Goal: Information Seeking & Learning: Learn about a topic

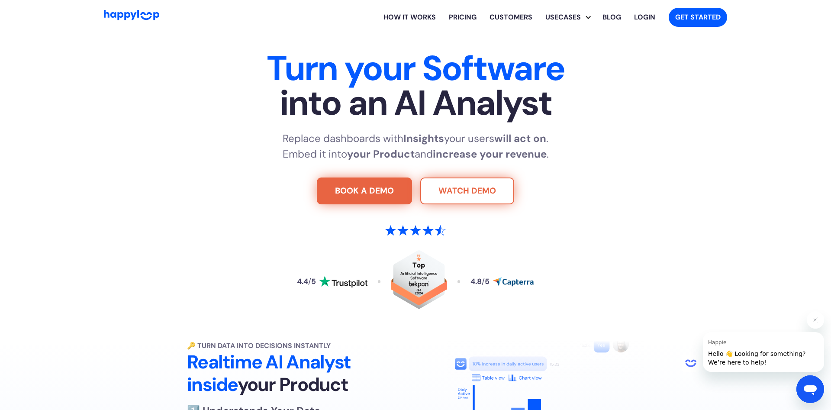
click at [462, 192] on link "WATCH DEMO" at bounding box center [467, 191] width 94 height 27
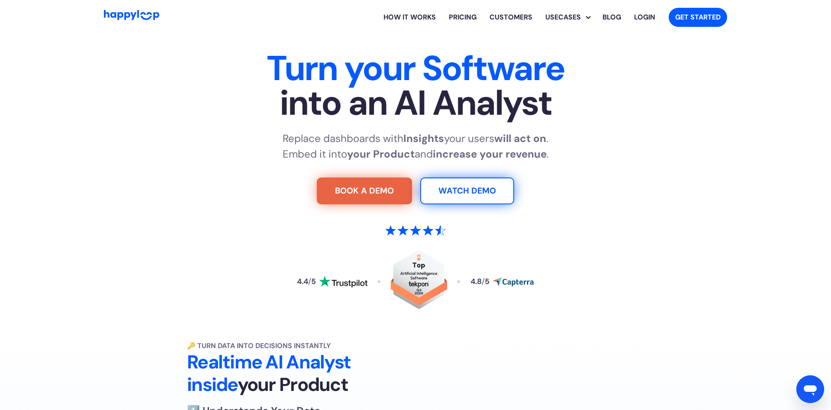
click at [462, 18] on link "Pricing" at bounding box center [462, 17] width 41 height 28
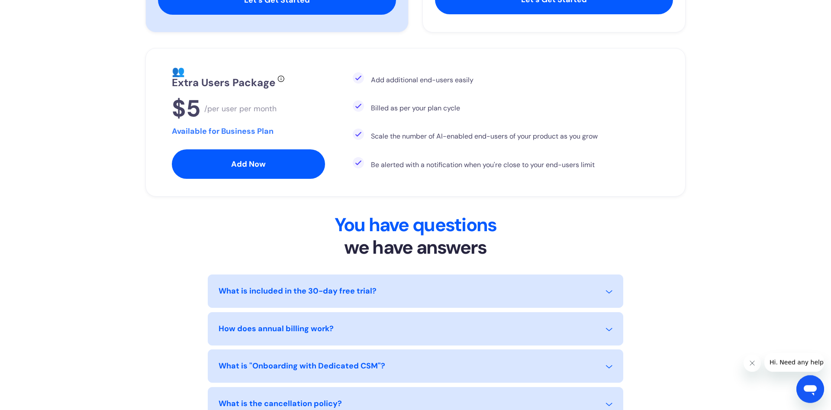
scroll to position [618, 0]
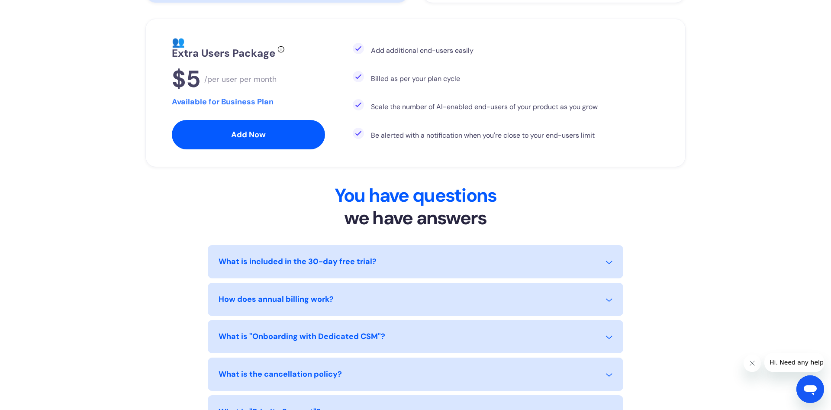
click at [456, 259] on div "What is included in the 30-day free trial?" at bounding box center [416, 267] width 394 height 22
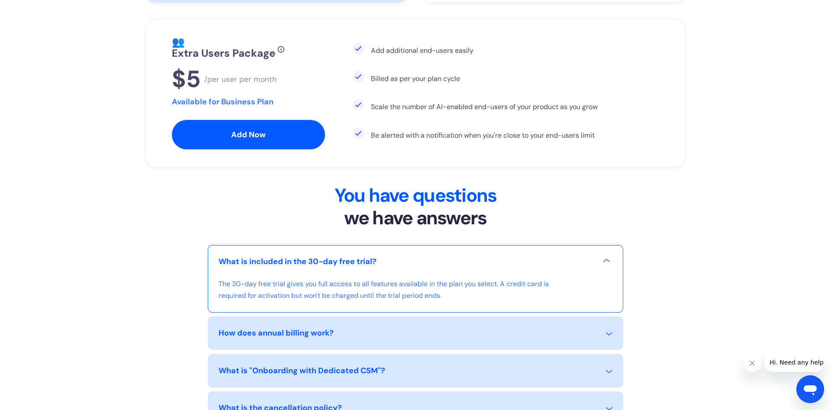
click at [550, 272] on div "What is included in the 30-day free trial?" at bounding box center [416, 267] width 394 height 22
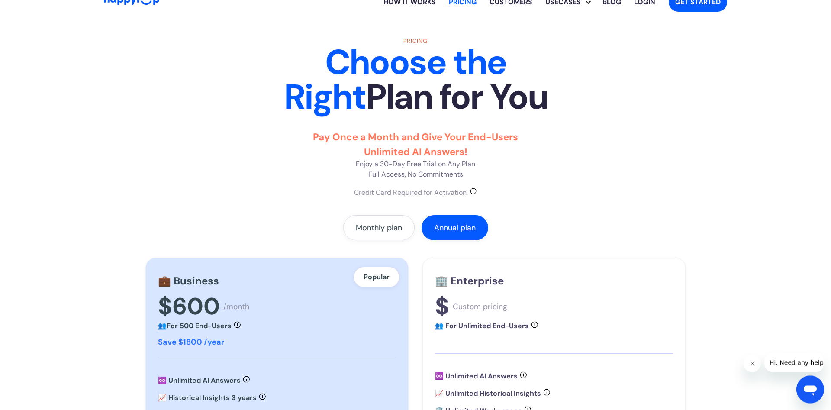
scroll to position [0, 0]
